Goal: Transaction & Acquisition: Subscribe to service/newsletter

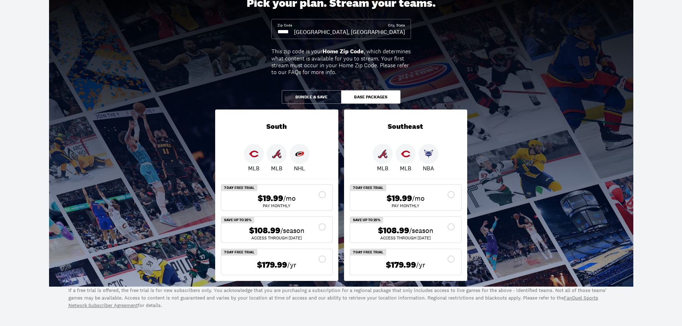
scroll to position [107, 0]
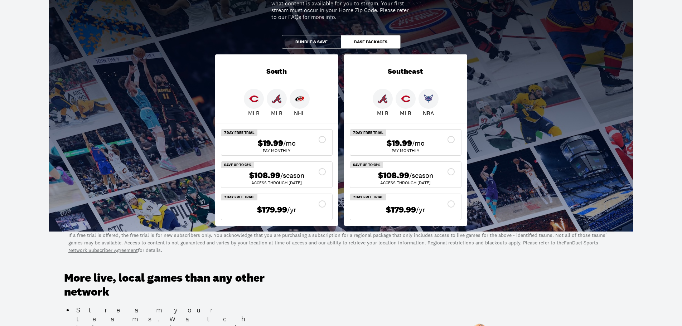
drag, startPoint x: 314, startPoint y: 38, endPoint x: 357, endPoint y: 39, distance: 43.0
click at [314, 38] on button "Bundle & Save" at bounding box center [311, 42] width 59 height 14
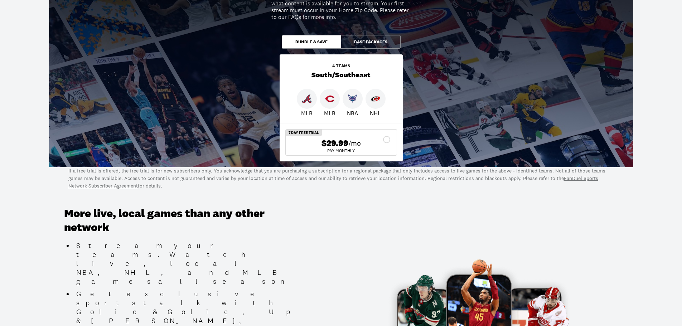
click at [362, 40] on button "Base Packages" at bounding box center [370, 42] width 59 height 14
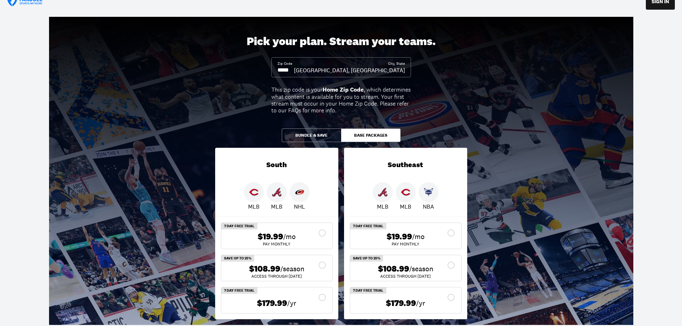
scroll to position [0, 0]
